Goal: Task Accomplishment & Management: Complete application form

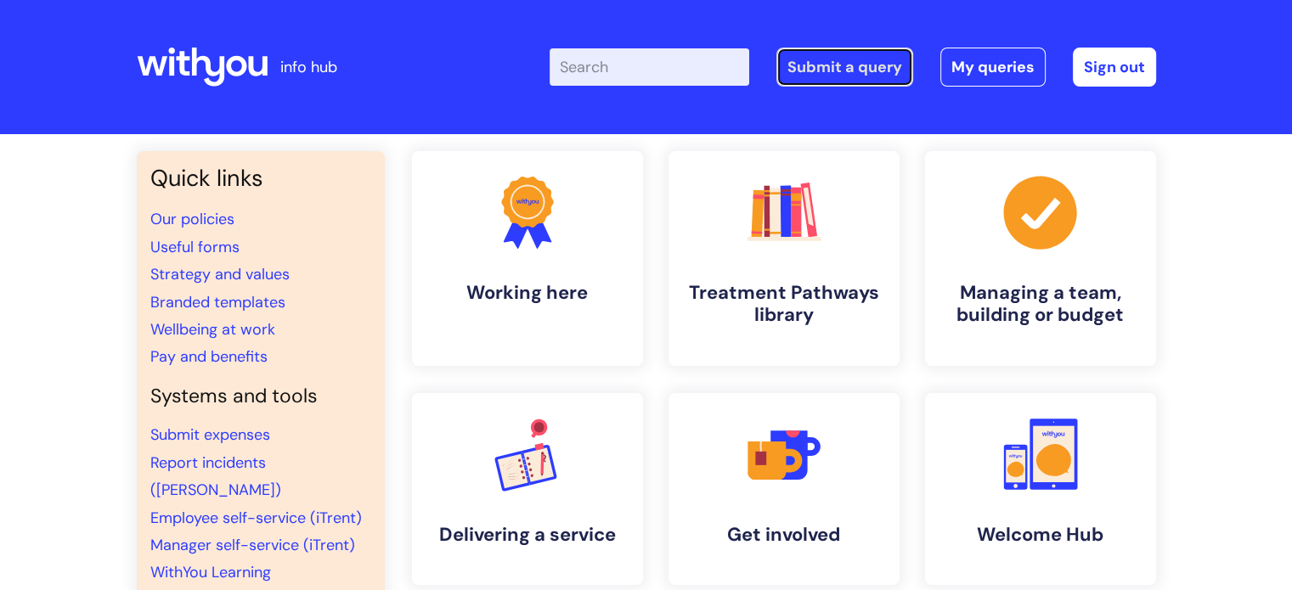
click at [843, 71] on link "Submit a query" at bounding box center [844, 67] width 137 height 39
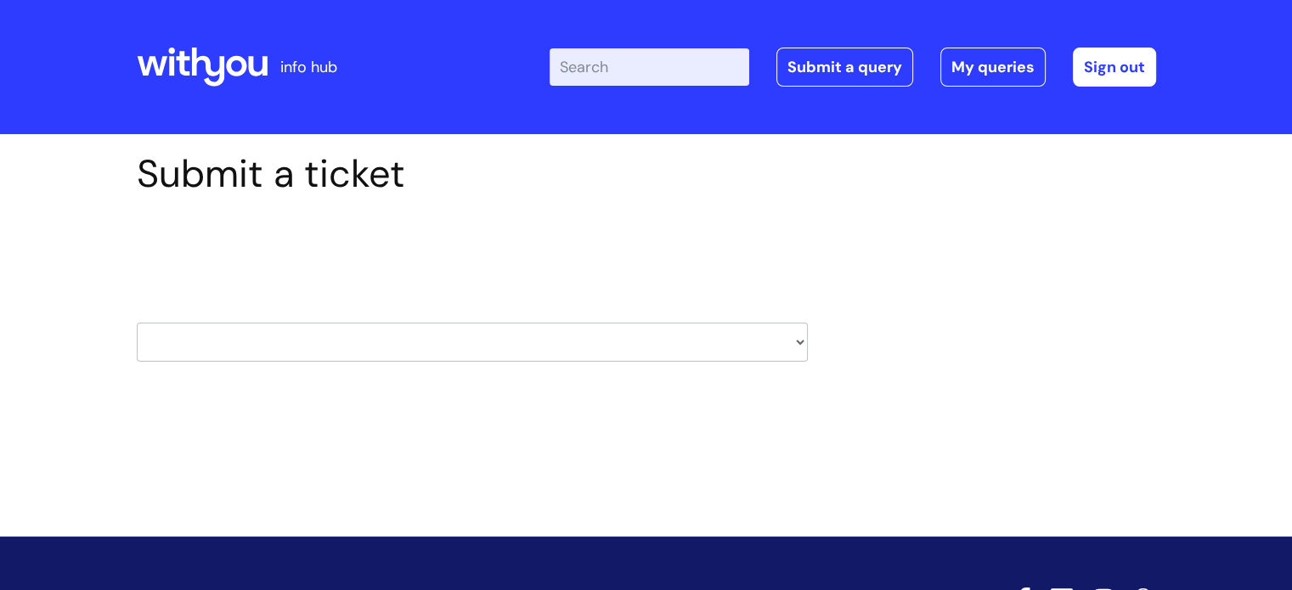
click at [435, 342] on select "HR / People IT and Support Clinical Drug Alerts Finance Accounts Data Support T…" at bounding box center [472, 342] width 671 height 39
select select "it_and_support"
click at [137, 323] on select "HR / People IT and Support Clinical Drug Alerts Finance Accounts Data Support T…" at bounding box center [472, 342] width 671 height 39
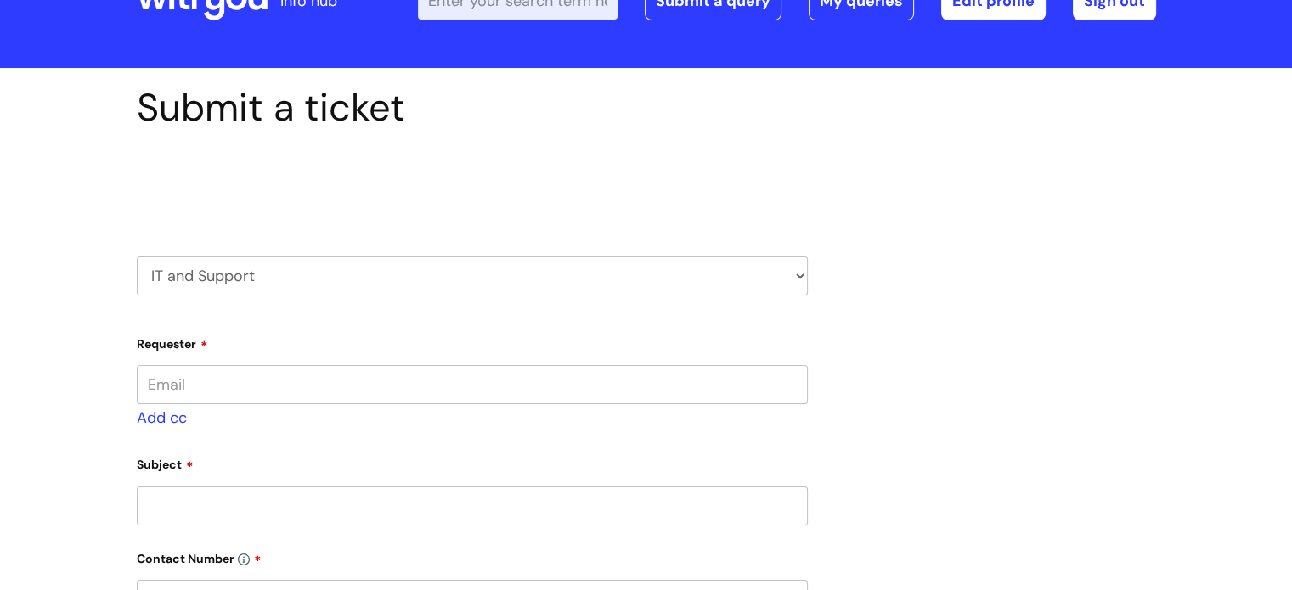
scroll to position [170, 0]
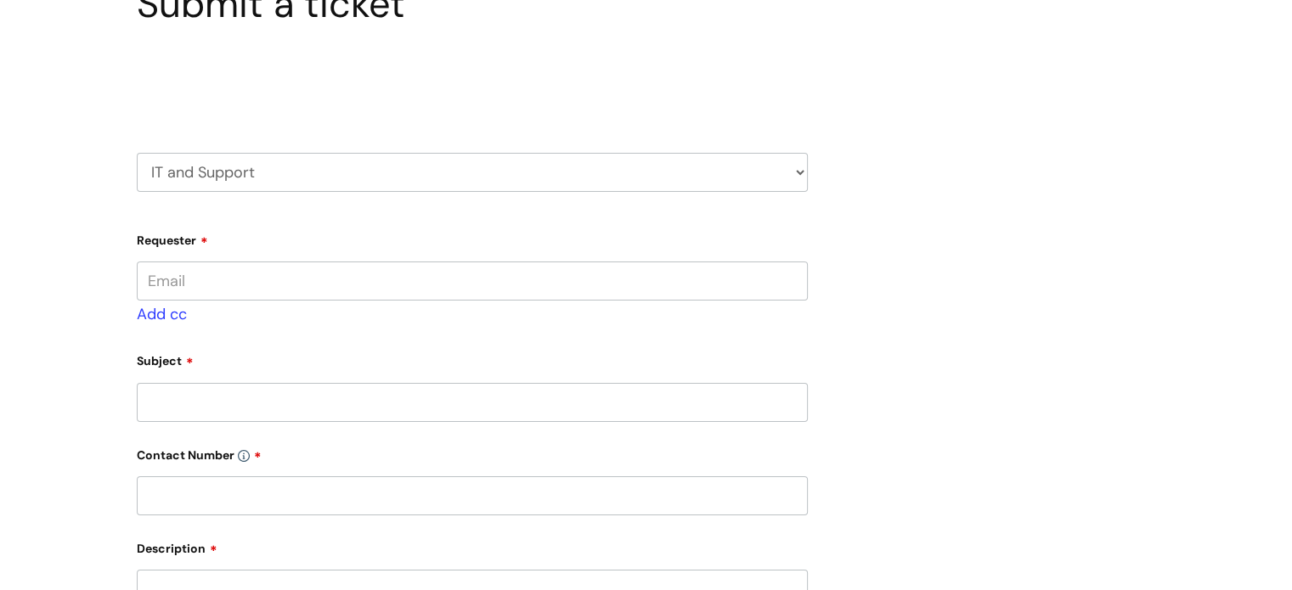
type input "robert.daws@wearewithyou.org.uk"
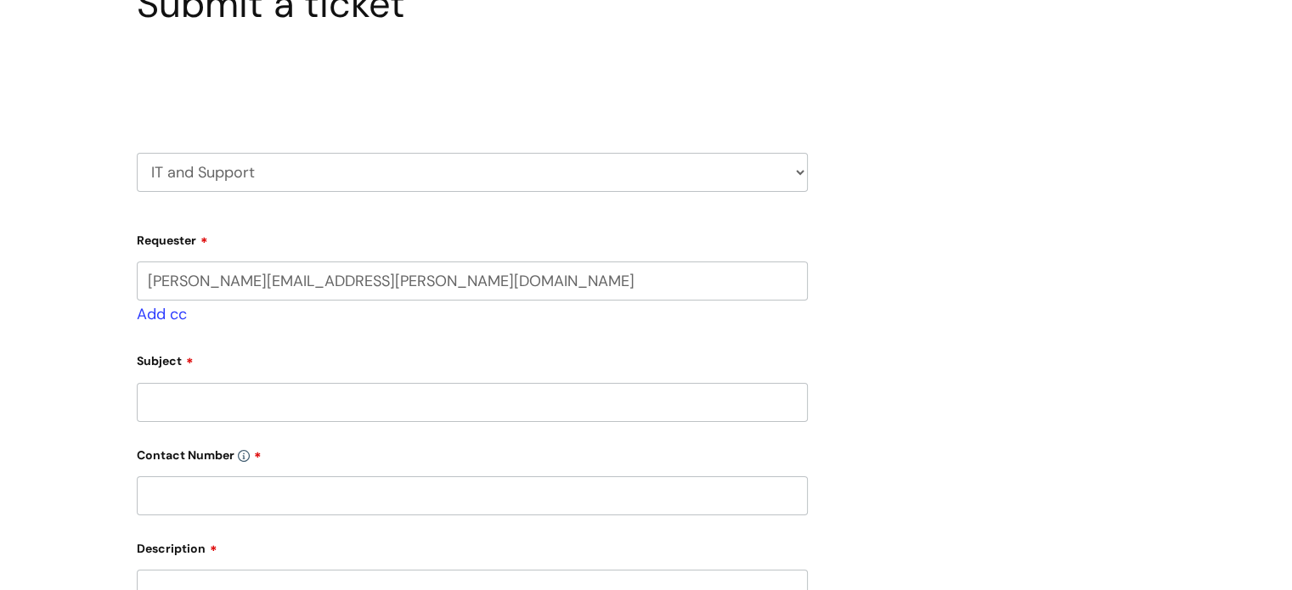
scroll to position [0, 0]
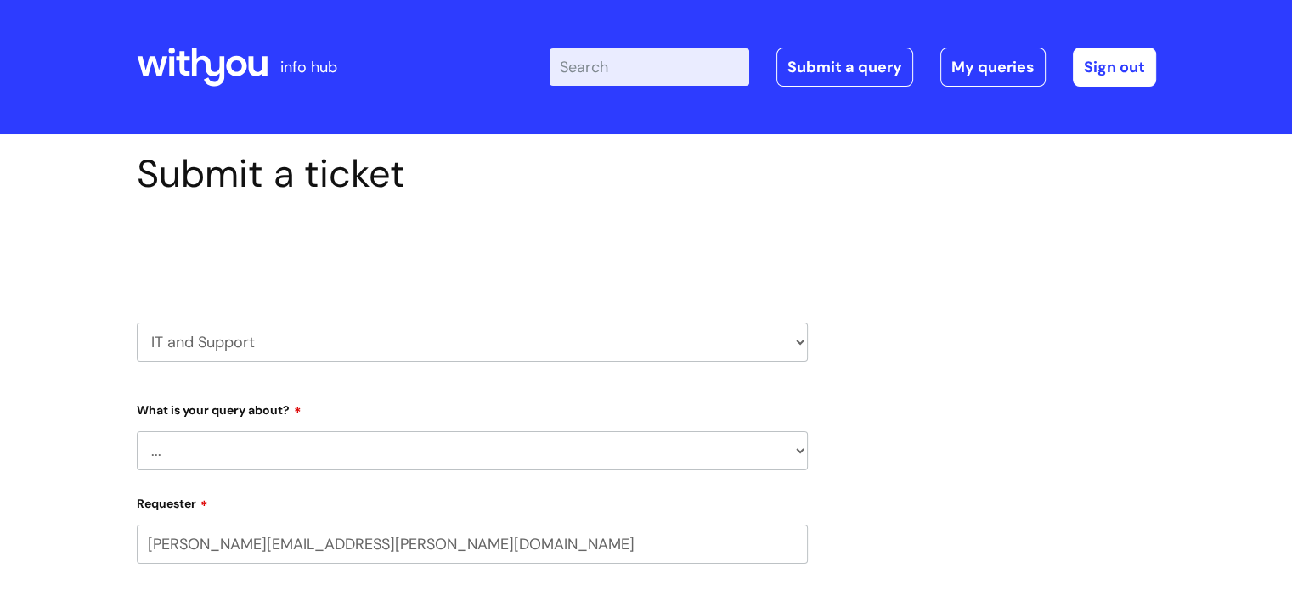
select select "80004286532"
click at [372, 451] on select "... Mobile Phone Reset & MFA Accounts, Starters and Leavers IT Hardware issue I…" at bounding box center [472, 450] width 671 height 39
select select "System/software"
click at [137, 431] on select "... Mobile Phone Reset & MFA Accounts, Starters and Leavers IT Hardware issue I…" at bounding box center [472, 450] width 671 height 39
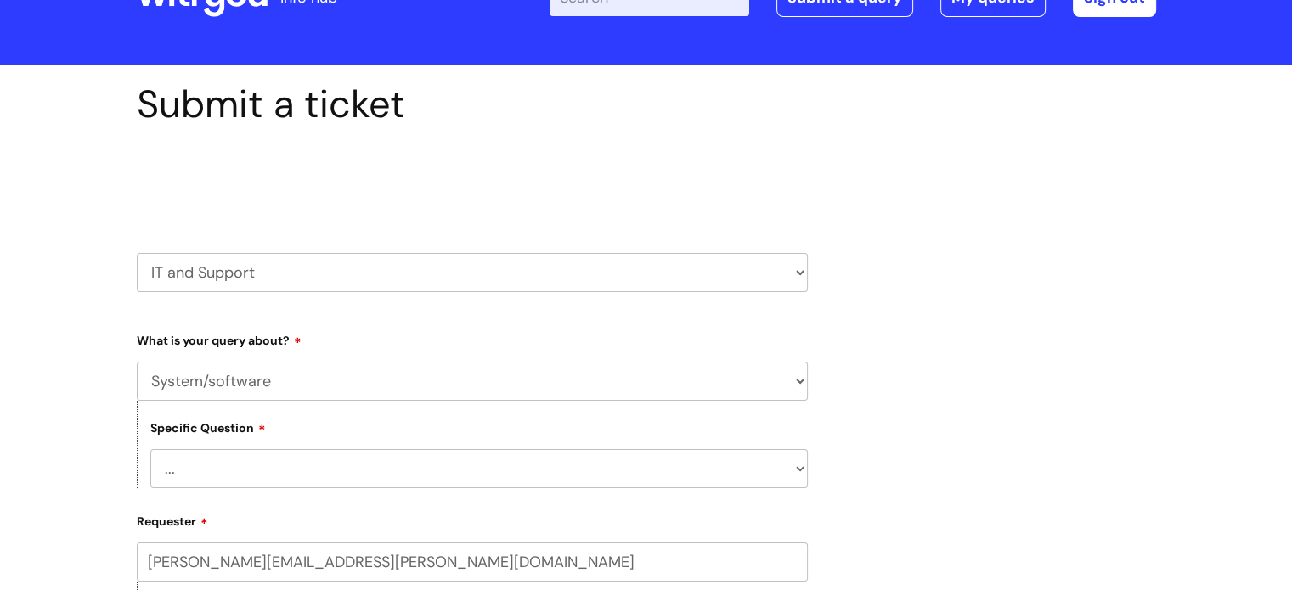
scroll to position [170, 0]
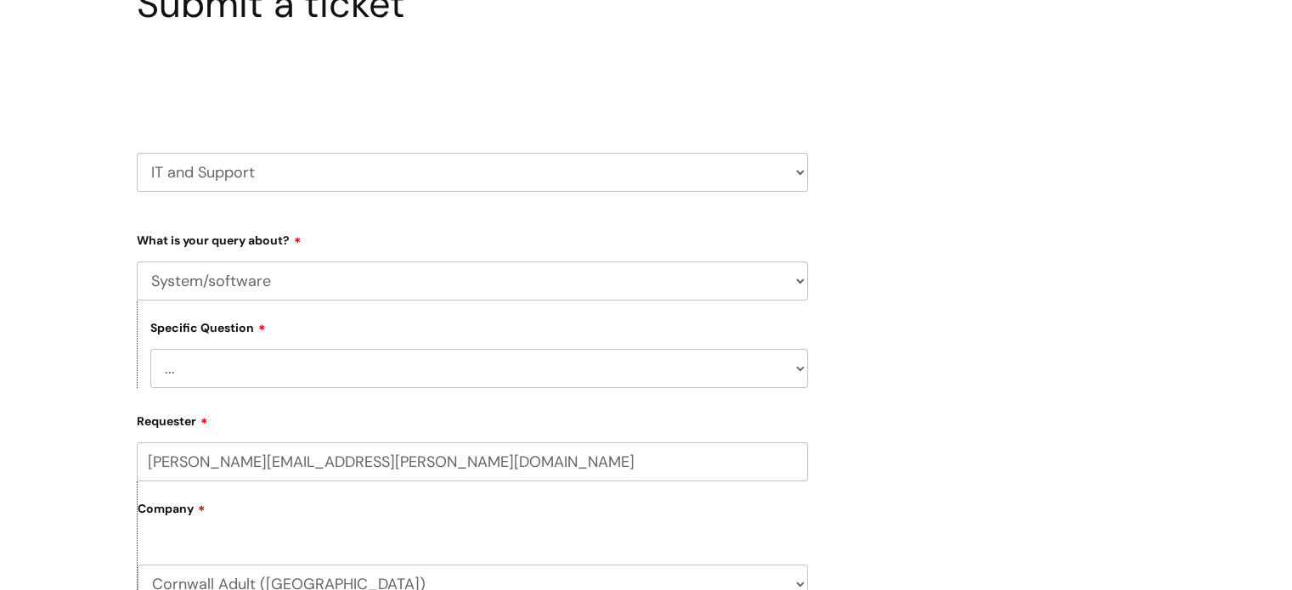
click at [392, 365] on select "... Halo PCMIS Iaptus NHS Email CJSM Email Mitel Another System Google (Workspa…" at bounding box center [478, 368] width 657 height 39
select select "Another System"
click at [150, 349] on select "... Halo PCMIS Iaptus NHS Email CJSM Email Mitel Another System Google (Workspa…" at bounding box center [478, 368] width 657 height 39
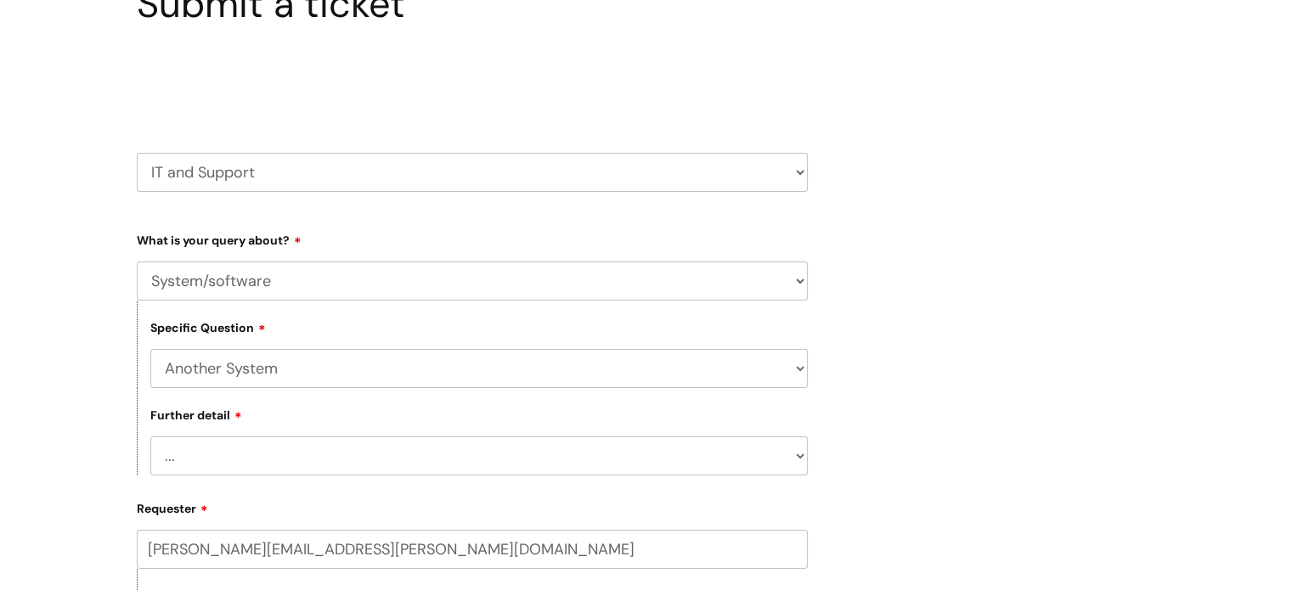
click at [317, 369] on select "... Halo PCMIS Iaptus NHS Email CJSM Email Mitel Another System Google (Workspa…" at bounding box center [478, 368] width 657 height 39
click at [316, 465] on select "... I’ve got a login issue Something else" at bounding box center [478, 456] width 657 height 39
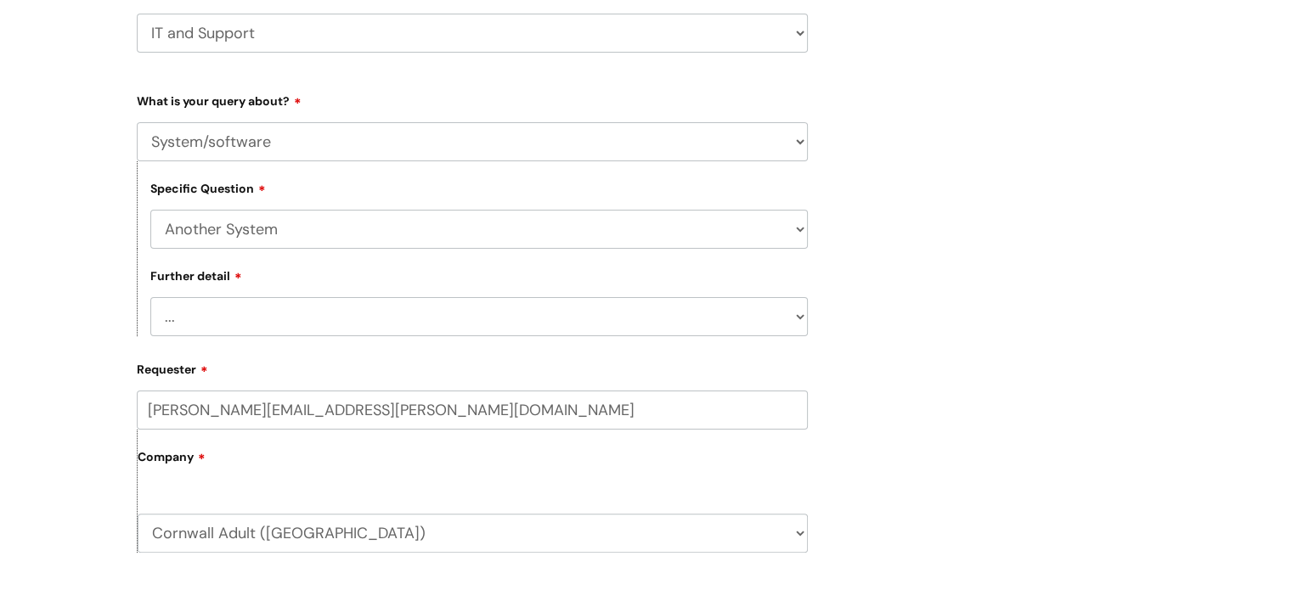
scroll to position [340, 0]
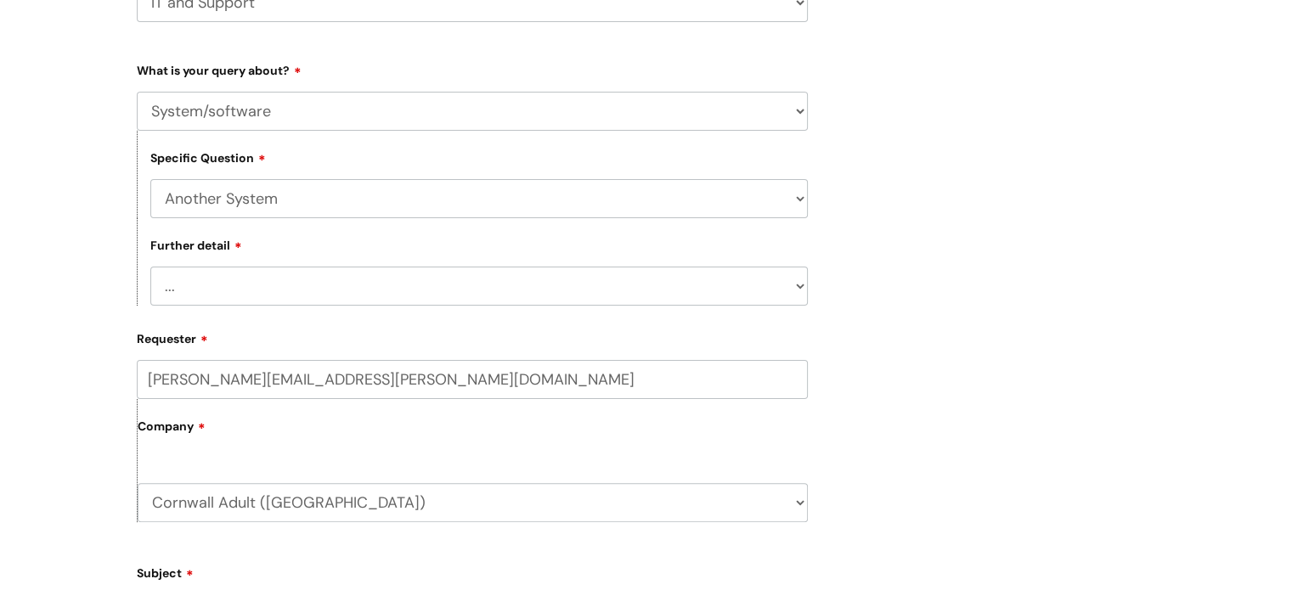
click at [473, 285] on select "... I’ve got a login issue Something else" at bounding box center [478, 286] width 657 height 39
select select "Something else"
click at [150, 268] on select "... I’ve got a login issue Something else" at bounding box center [478, 286] width 657 height 39
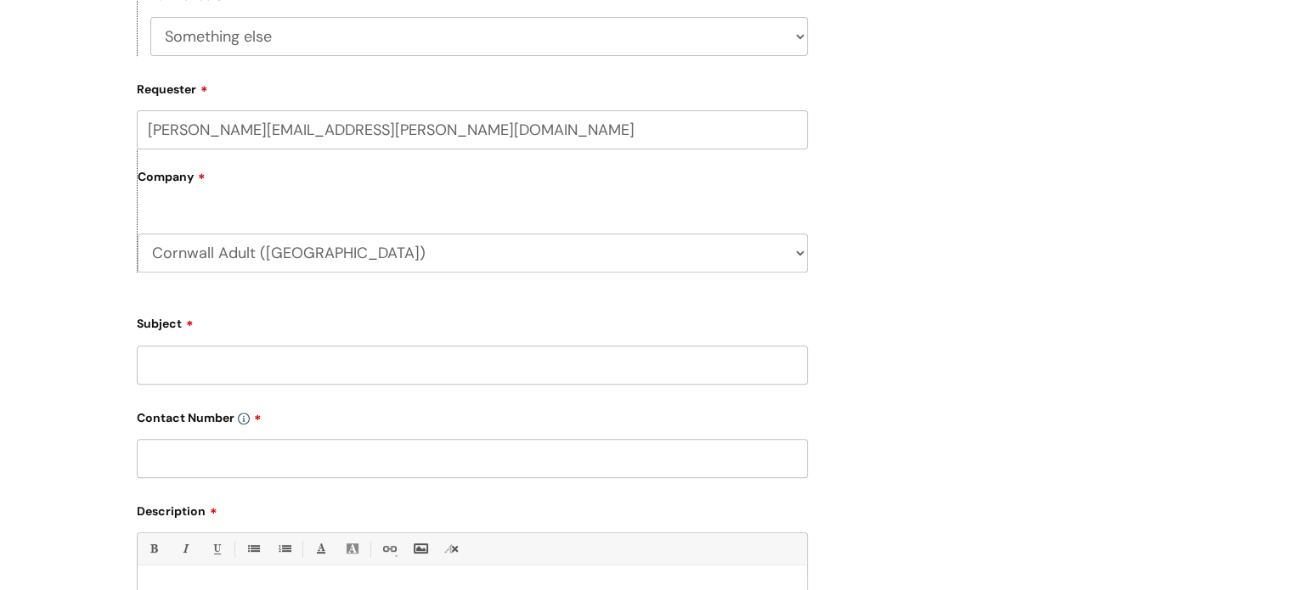
scroll to position [679, 0]
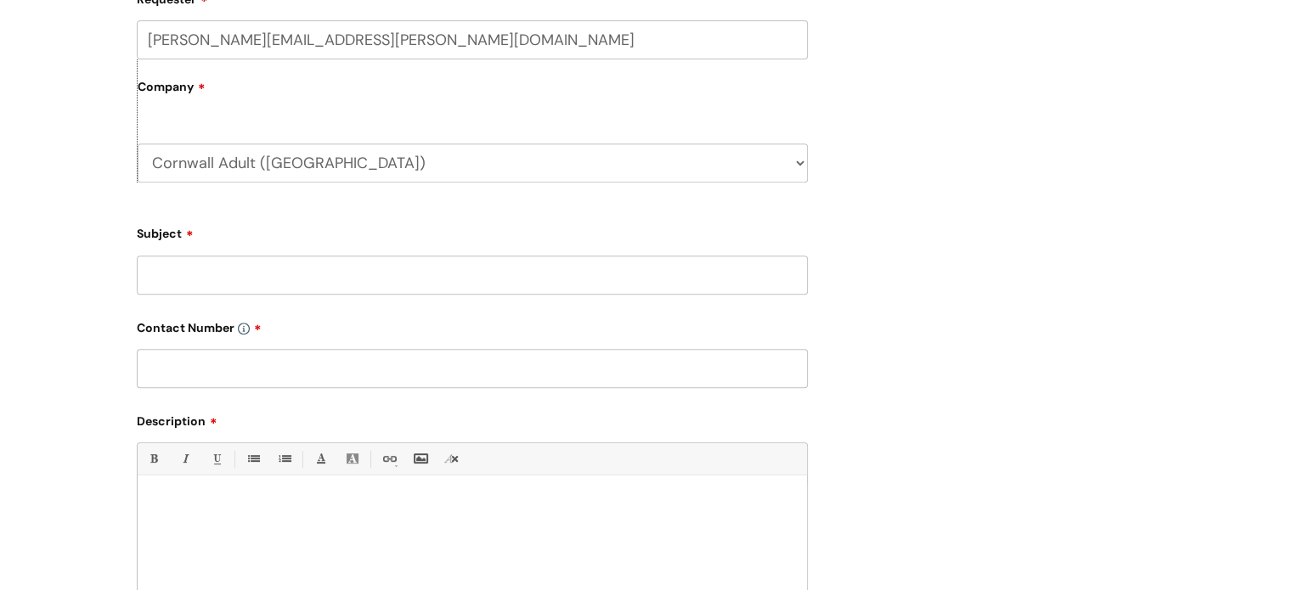
click at [319, 274] on input "Subject" at bounding box center [472, 275] width 671 height 39
type input "Incidents - not accessible"
click at [206, 363] on input "text" at bounding box center [472, 368] width 671 height 39
paste input "07972 640 193"
type input "07972 640 193"
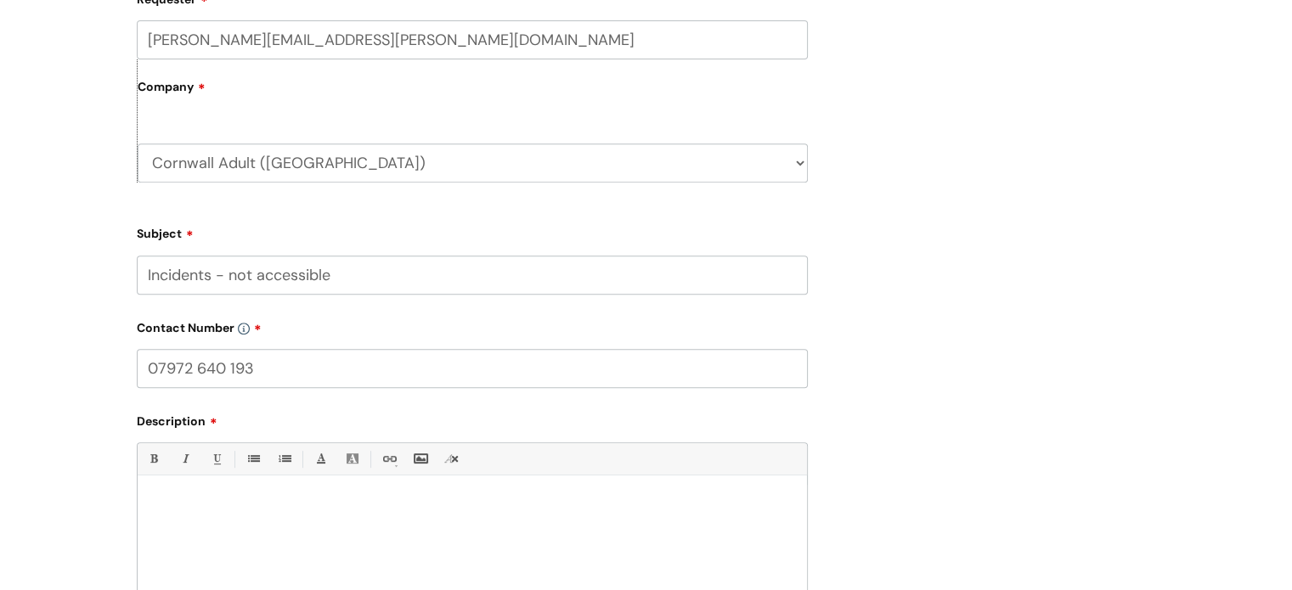
click at [186, 509] on p at bounding box center [472, 505] width 644 height 15
drag, startPoint x: 36, startPoint y: 1, endPoint x: 316, endPoint y: 505, distance: 577.1
click at [316, 505] on p "I am not able to access" at bounding box center [472, 505] width 644 height 15
click at [347, 510] on p "I am not able to access Ulysses -" at bounding box center [472, 505] width 644 height 15
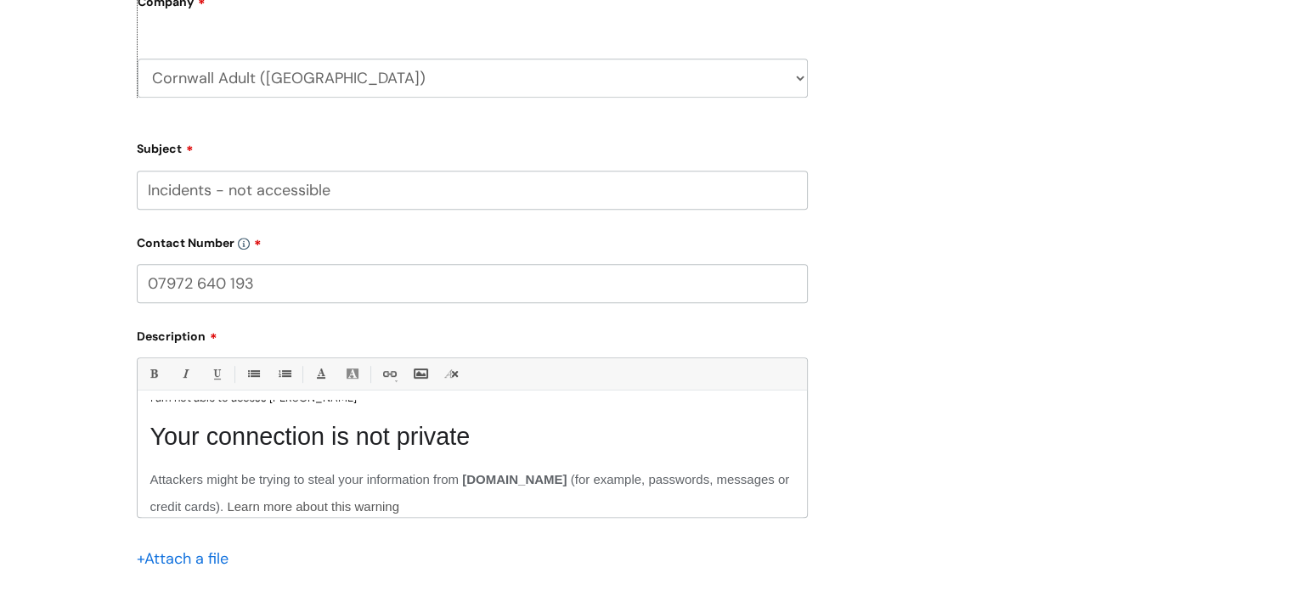
scroll to position [0, 0]
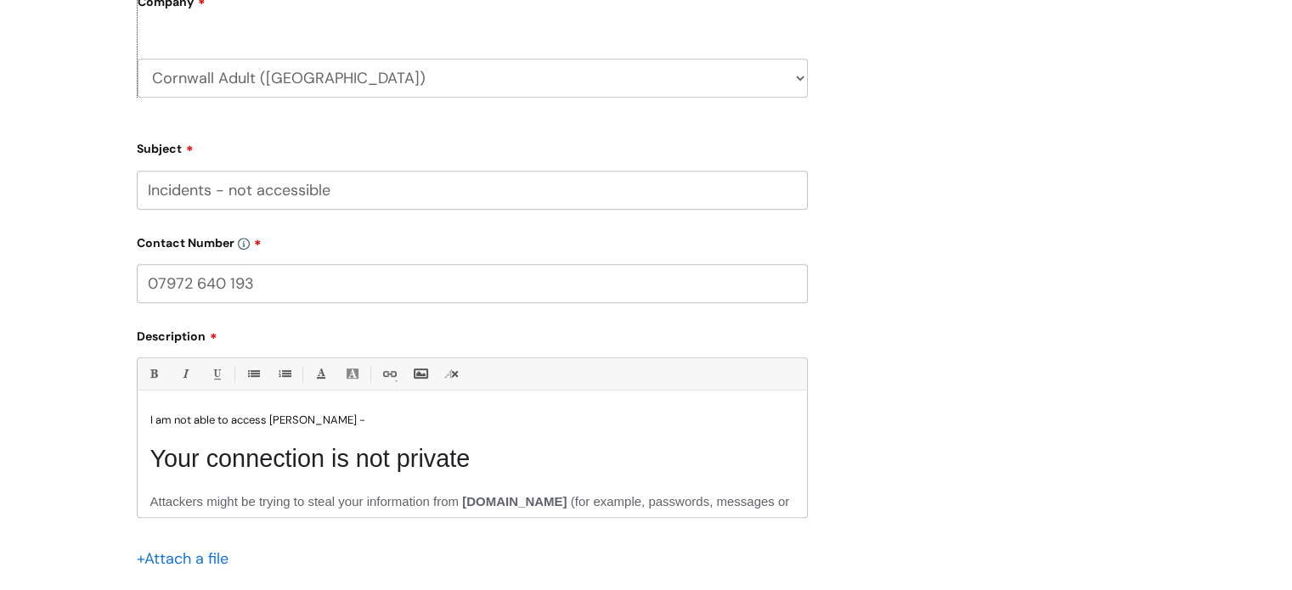
click at [313, 422] on p "I am not able to access Ulysses -" at bounding box center [472, 420] width 644 height 15
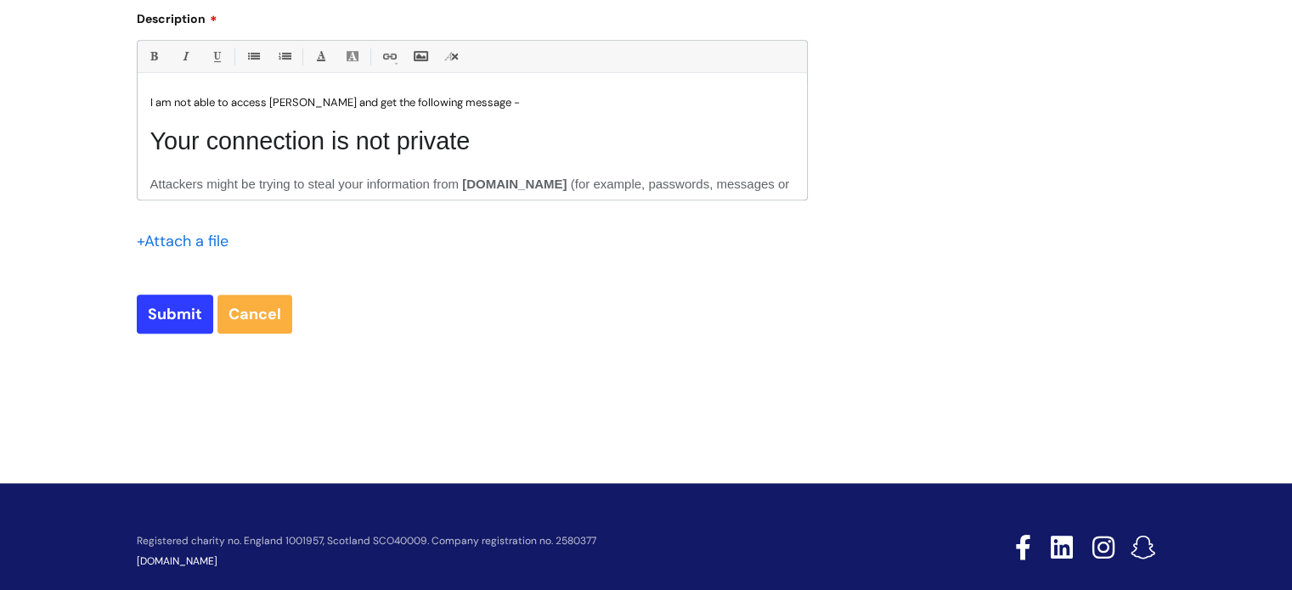
scroll to position [1104, 0]
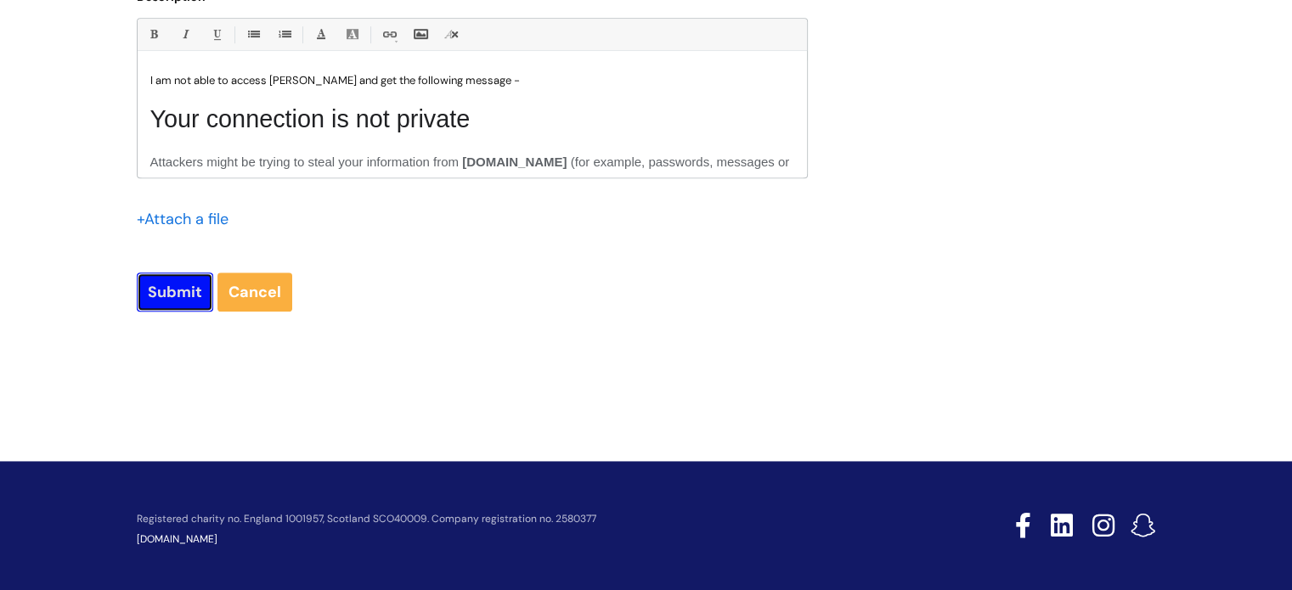
click at [177, 294] on input "Submit" at bounding box center [175, 292] width 76 height 39
type input "Please Wait..."
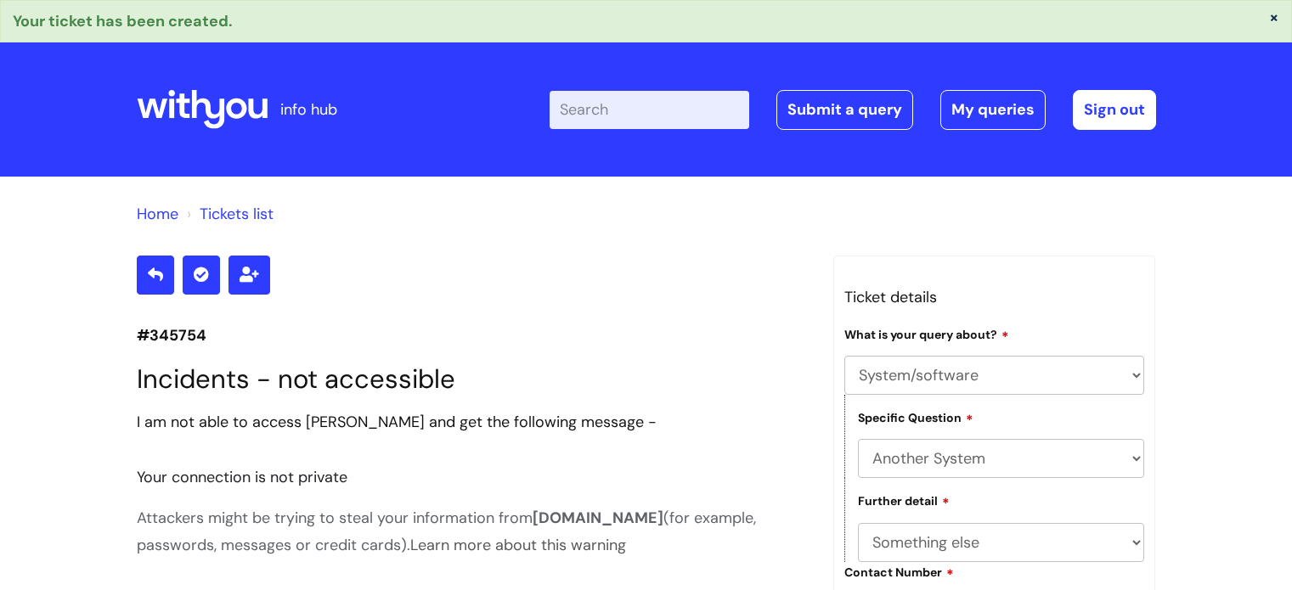
select select "System/software"
select select "Another System"
select select "Something else"
